Goal: Information Seeking & Learning: Find specific fact

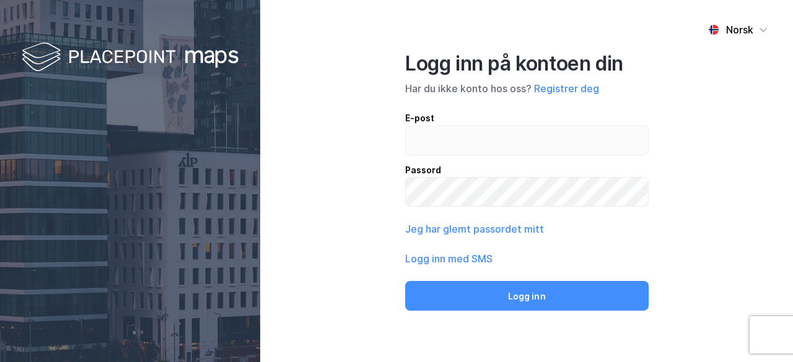
type input "[EMAIL_ADDRESS][DOMAIN_NAME]"
click at [731, 171] on div "Norsk Logg inn på kontoen din Har du ikke konto hos oss? Registrer deg E-post […" at bounding box center [526, 181] width 533 height 362
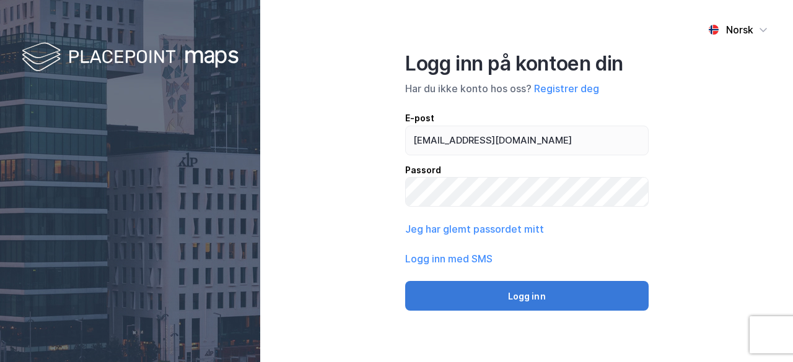
click at [581, 291] on button "Logg inn" at bounding box center [527, 296] width 244 height 30
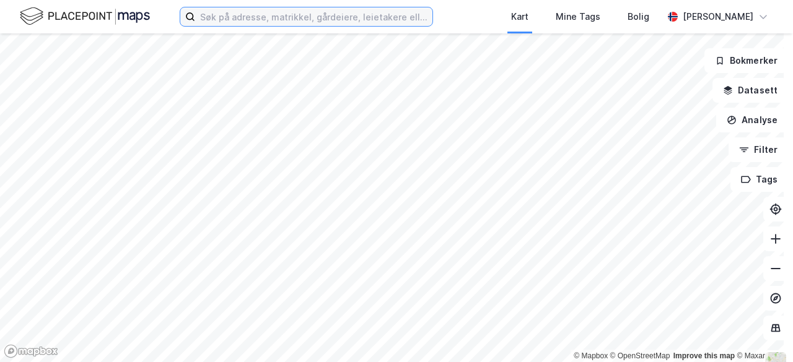
click at [336, 12] on input at bounding box center [313, 16] width 237 height 19
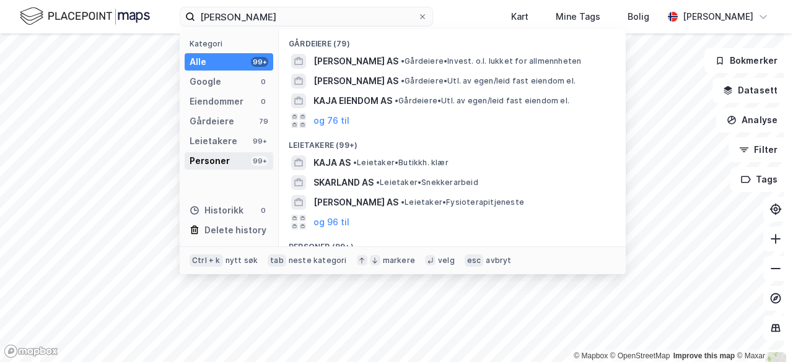
click at [213, 167] on div "Personer" at bounding box center [210, 161] width 40 height 15
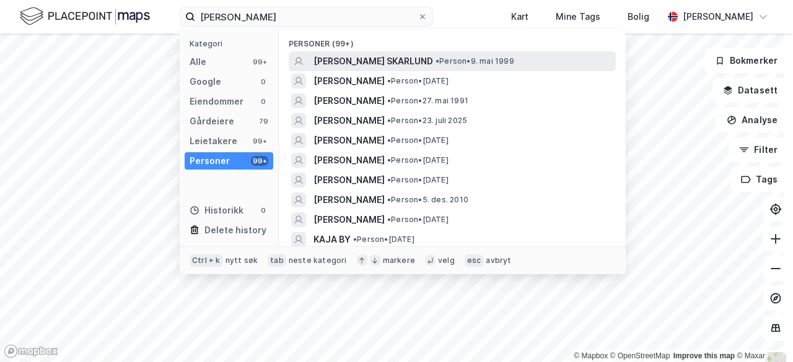
click at [376, 63] on span "[PERSON_NAME] SKARLUND" at bounding box center [374, 61] width 120 height 15
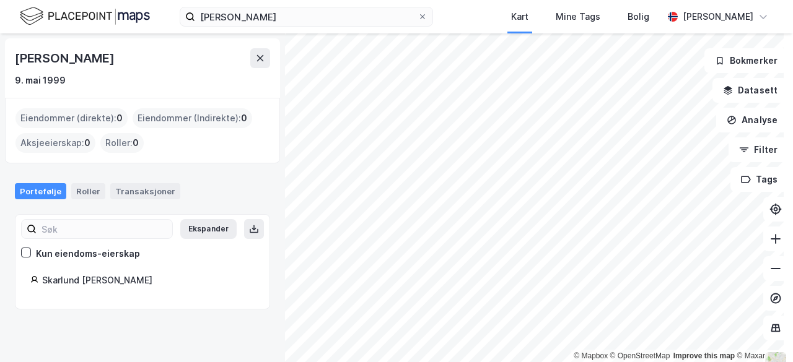
click at [121, 276] on div "Skarlund [PERSON_NAME]" at bounding box center [148, 280] width 213 height 15
click at [97, 250] on div "Kun eiendoms-eierskap" at bounding box center [88, 254] width 104 height 15
click at [85, 277] on div "Skarlund [PERSON_NAME]" at bounding box center [148, 280] width 213 height 15
click at [134, 195] on div "Transaksjoner" at bounding box center [145, 191] width 70 height 16
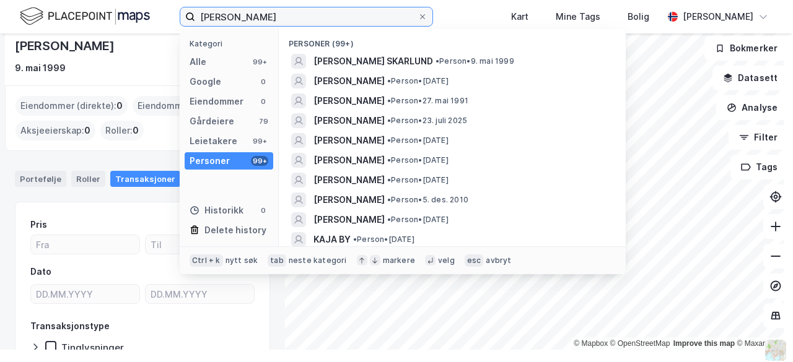
drag, startPoint x: 278, startPoint y: 25, endPoint x: 194, endPoint y: 27, distance: 83.7
click at [194, 27] on div "[PERSON_NAME] Kategori Alle 99+ Google 0 Eiendommer 0 Gårdeiere 79 Leietakere 9…" at bounding box center [396, 16] width 793 height 33
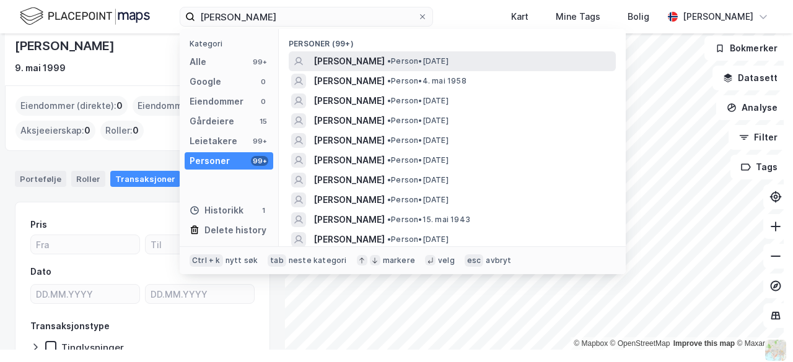
click at [383, 63] on span "[PERSON_NAME]" at bounding box center [349, 61] width 71 height 15
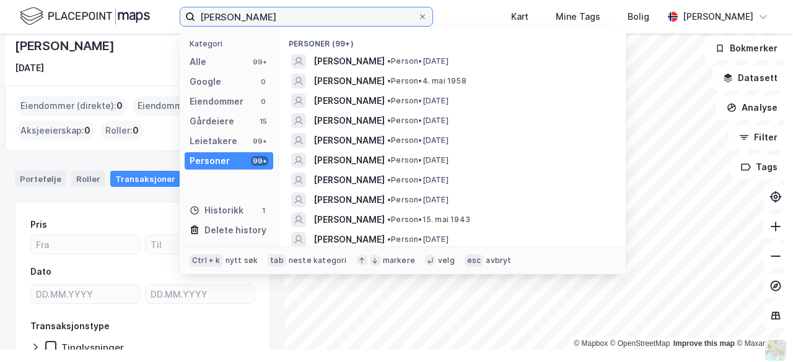
drag, startPoint x: 294, startPoint y: 14, endPoint x: 177, endPoint y: 15, distance: 117.1
click at [177, 15] on div "[PERSON_NAME] Kategori Alle 99+ Google 0 Eiendommer 0 Gårdeiere 15 Leietakere 9…" at bounding box center [396, 16] width 793 height 33
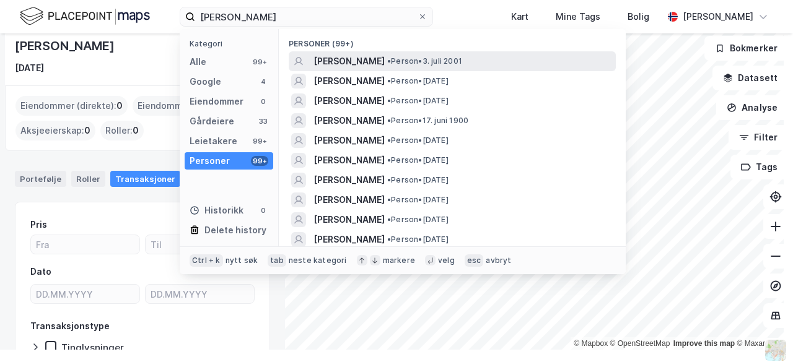
click at [387, 69] on div "[PERSON_NAME] • Person • [DATE]" at bounding box center [452, 61] width 327 height 20
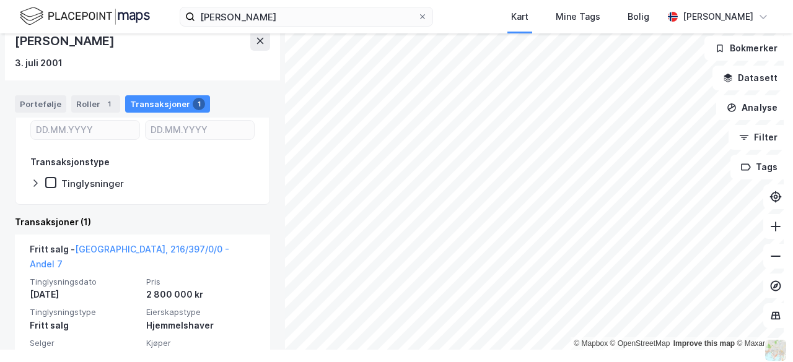
scroll to position [200, 0]
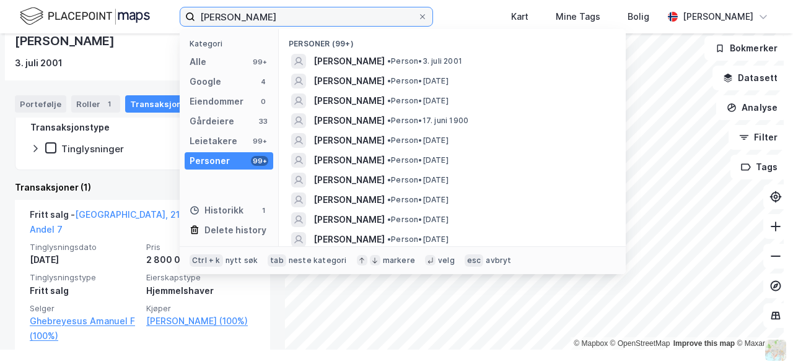
drag, startPoint x: 295, startPoint y: 19, endPoint x: 143, endPoint y: 7, distance: 152.3
click at [143, 7] on div "[PERSON_NAME] Kategori Alle 99+ Google 4 Eiendommer 0 Gårdeiere 33 Leietakere 9…" at bounding box center [396, 16] width 793 height 33
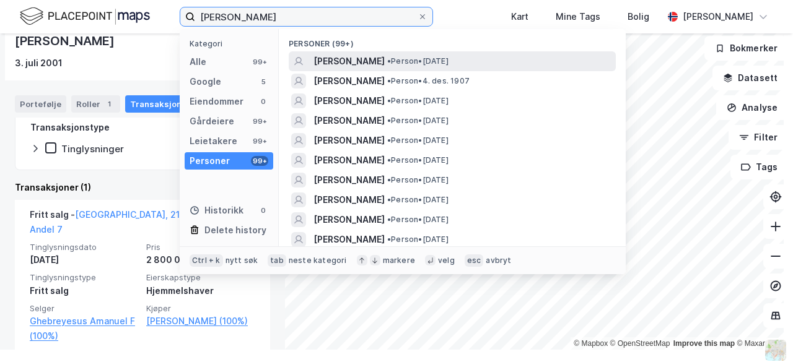
type input "[PERSON_NAME]"
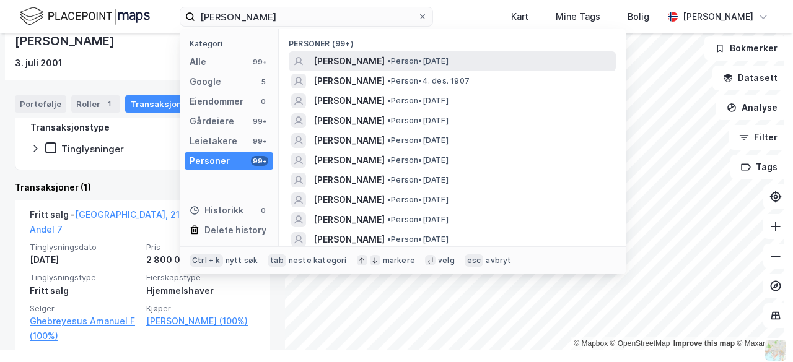
click at [356, 58] on span "[PERSON_NAME]" at bounding box center [349, 61] width 71 height 15
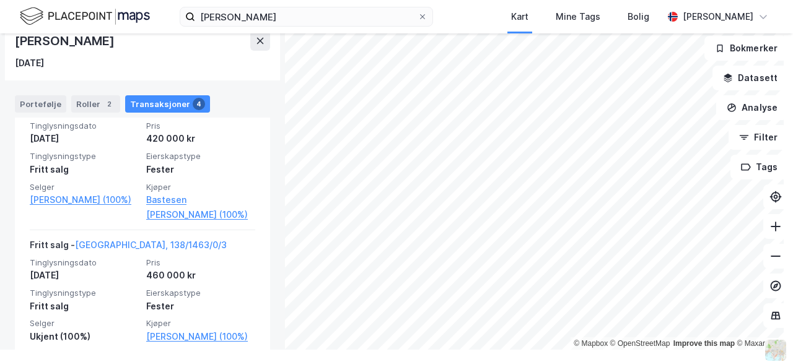
scroll to position [559, 0]
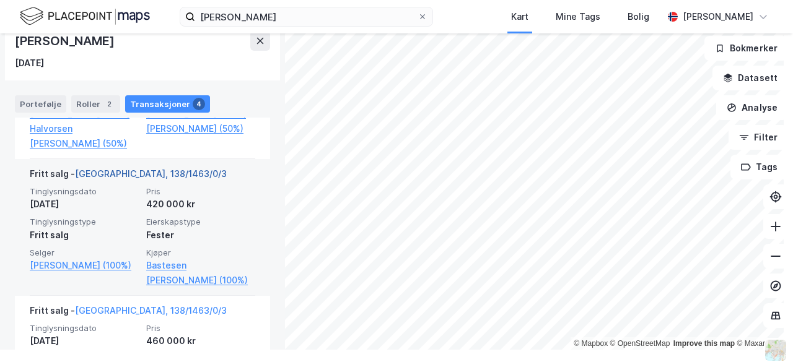
click at [147, 179] on link "[GEOGRAPHIC_DATA], 138/1463/0/3" at bounding box center [151, 174] width 152 height 11
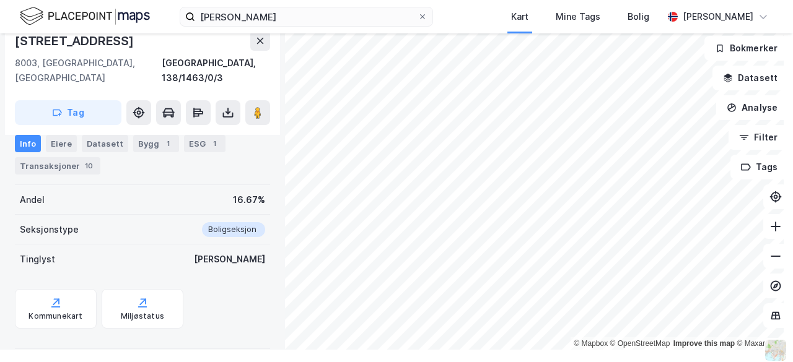
scroll to position [198, 0]
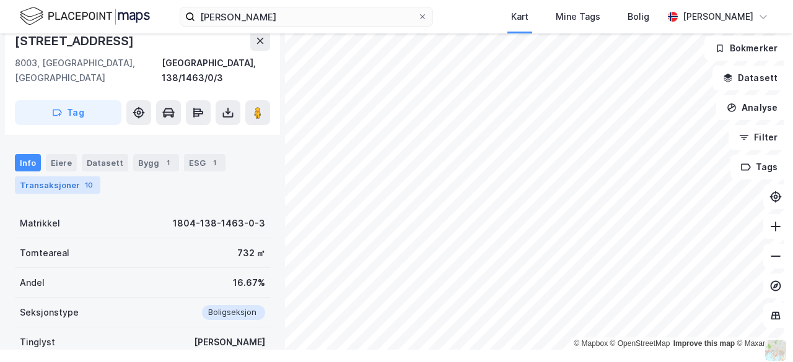
click at [71, 177] on div "Transaksjoner 10" at bounding box center [58, 185] width 86 height 17
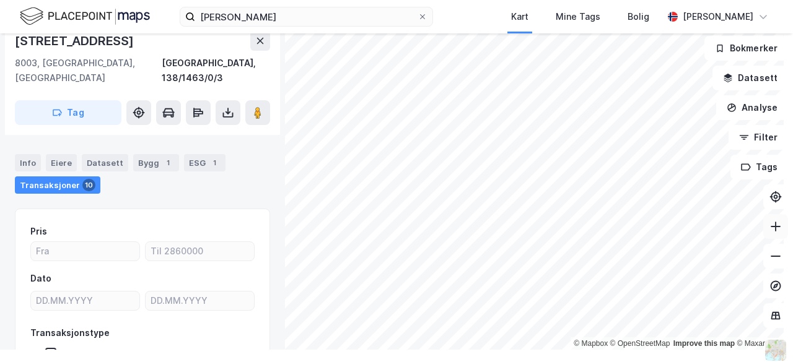
click at [770, 222] on icon at bounding box center [776, 227] width 12 height 12
click at [770, 250] on icon at bounding box center [776, 256] width 12 height 12
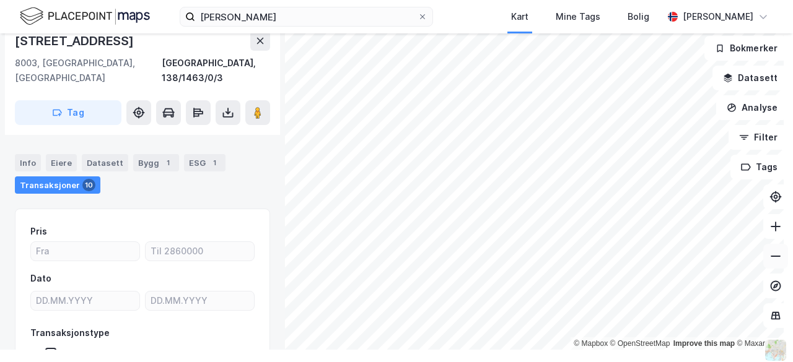
click at [770, 250] on icon at bounding box center [776, 256] width 12 height 12
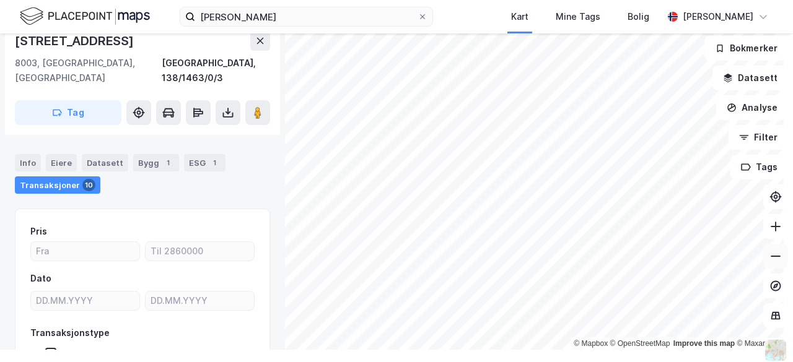
click at [770, 250] on icon at bounding box center [776, 256] width 12 height 12
click at [770, 227] on icon at bounding box center [776, 227] width 12 height 12
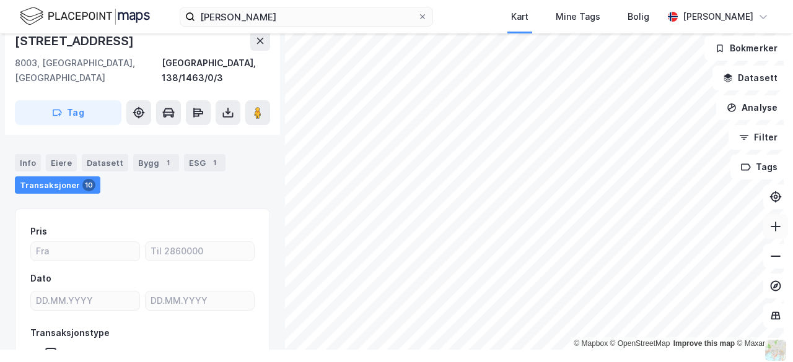
click at [770, 227] on icon at bounding box center [776, 227] width 12 height 12
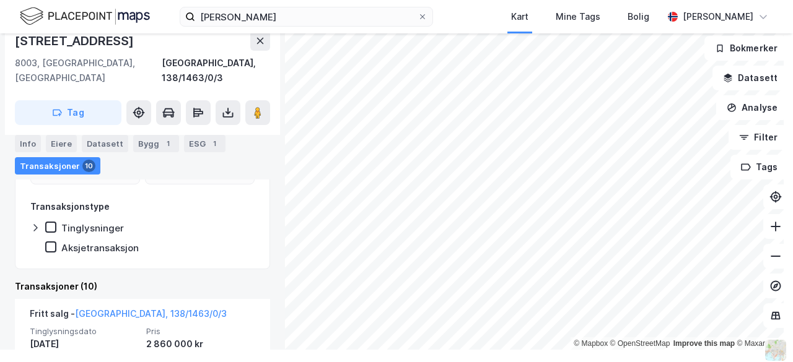
scroll to position [154, 0]
